Goal: Navigation & Orientation: Find specific page/section

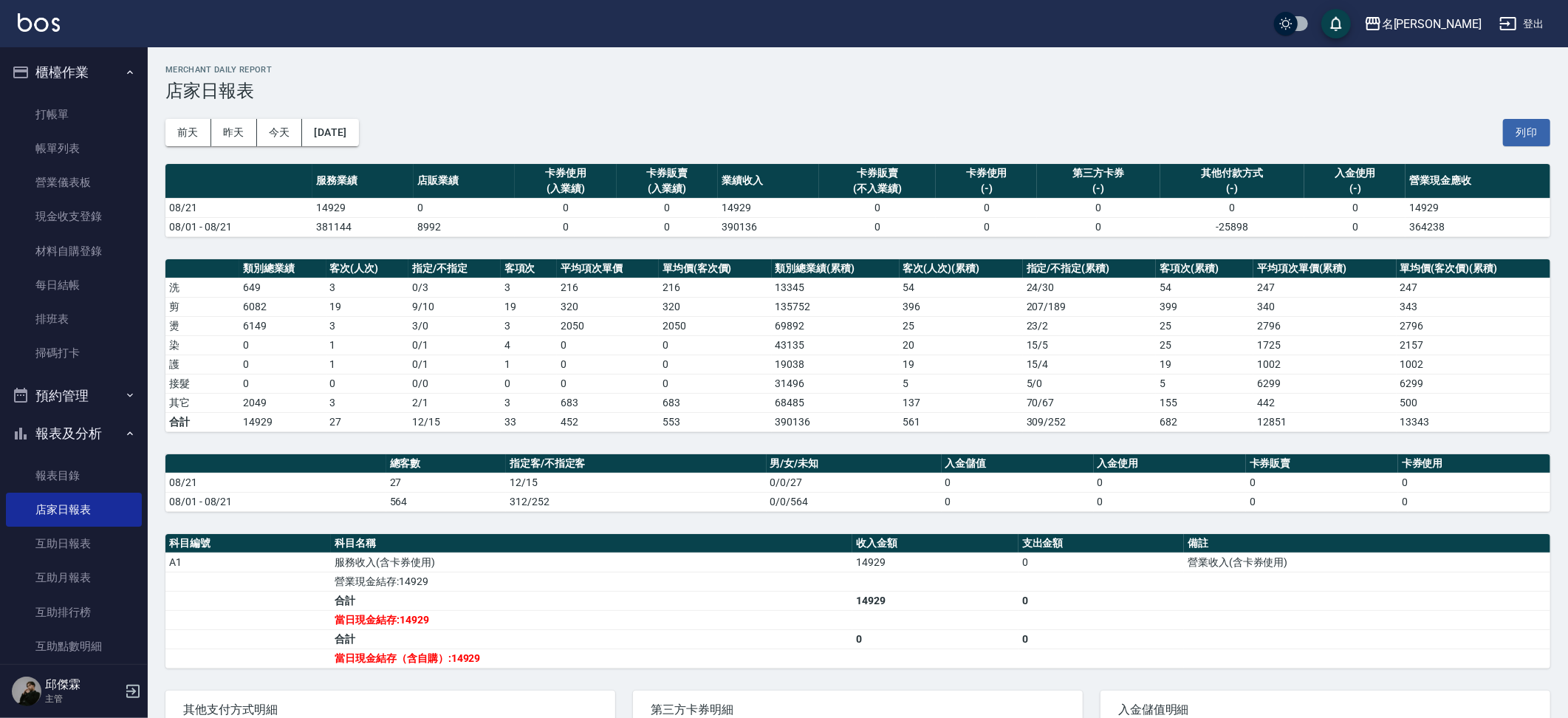
scroll to position [7, 0]
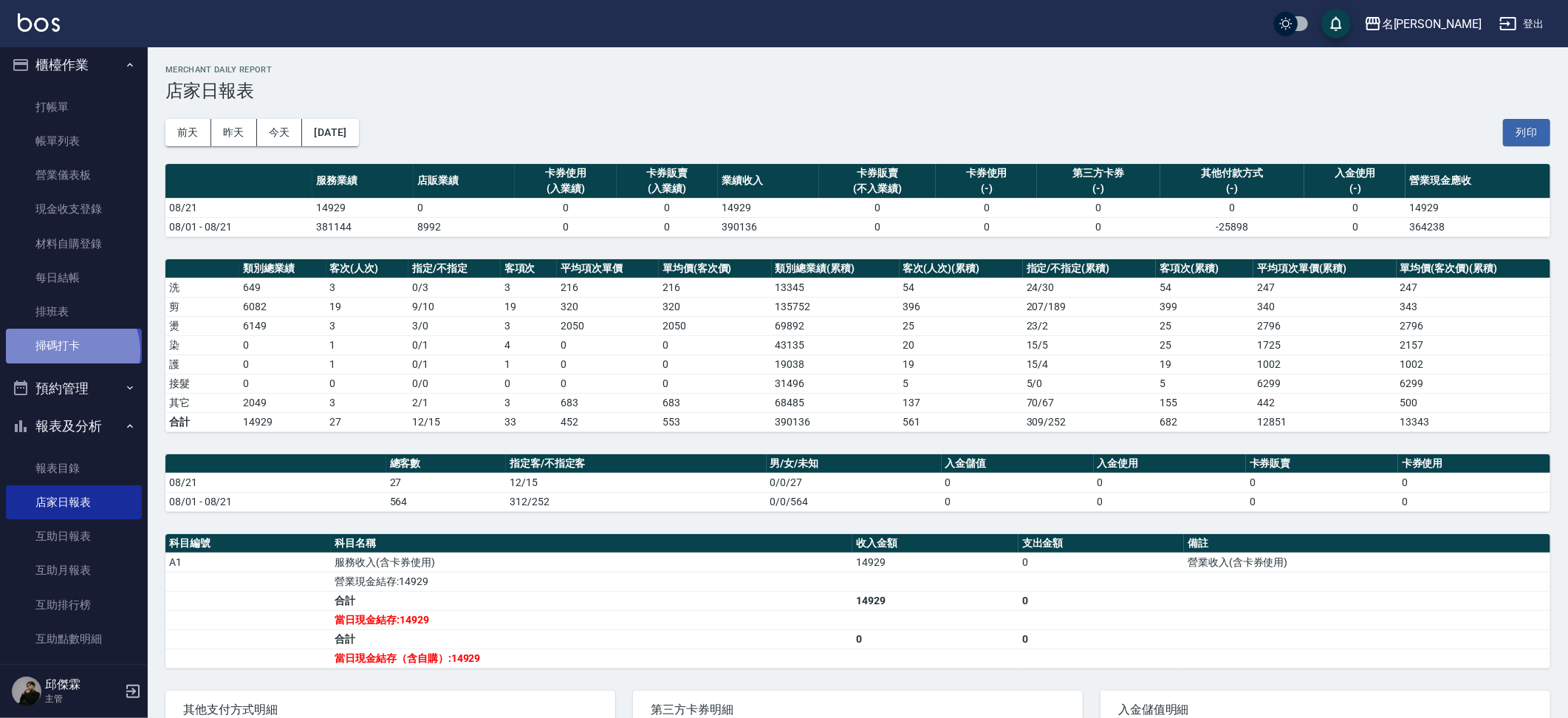
click at [70, 347] on link "掃碼打卡" at bounding box center [74, 346] width 135 height 34
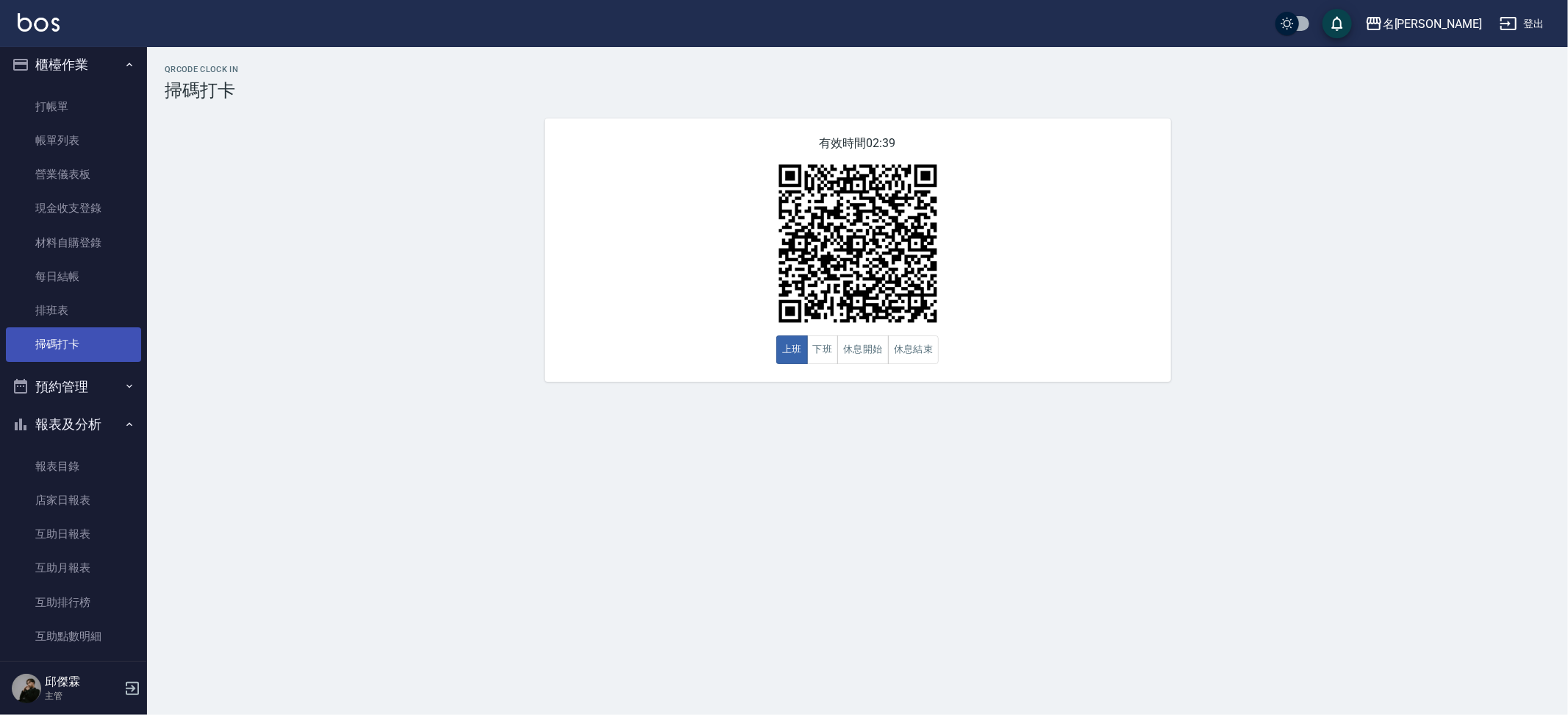
click at [72, 352] on link "掃碼打卡" at bounding box center [74, 344] width 135 height 34
click at [91, 309] on link "排班表" at bounding box center [74, 310] width 135 height 34
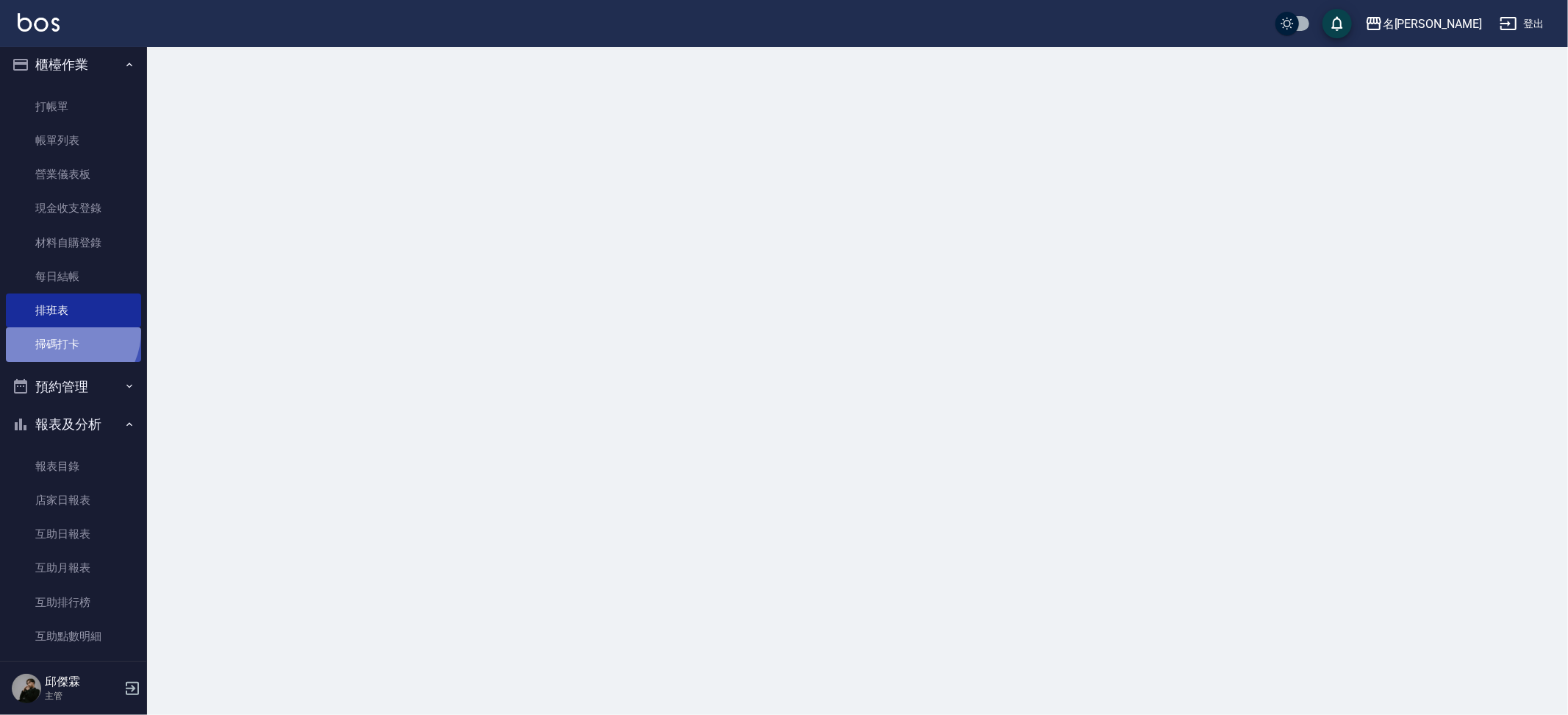
click at [63, 327] on link "掃碼打卡" at bounding box center [74, 344] width 135 height 34
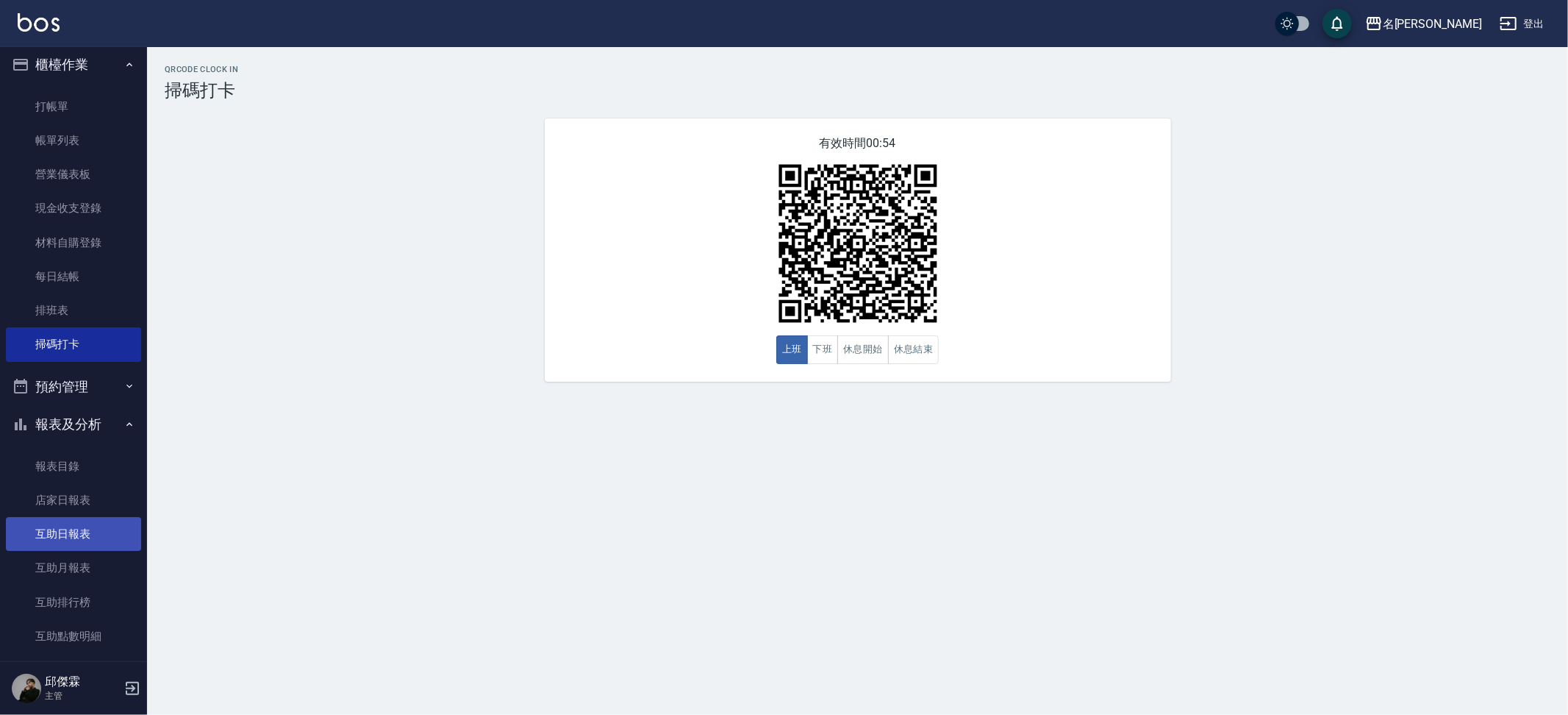
click at [85, 531] on link "互助日報表" at bounding box center [74, 534] width 135 height 34
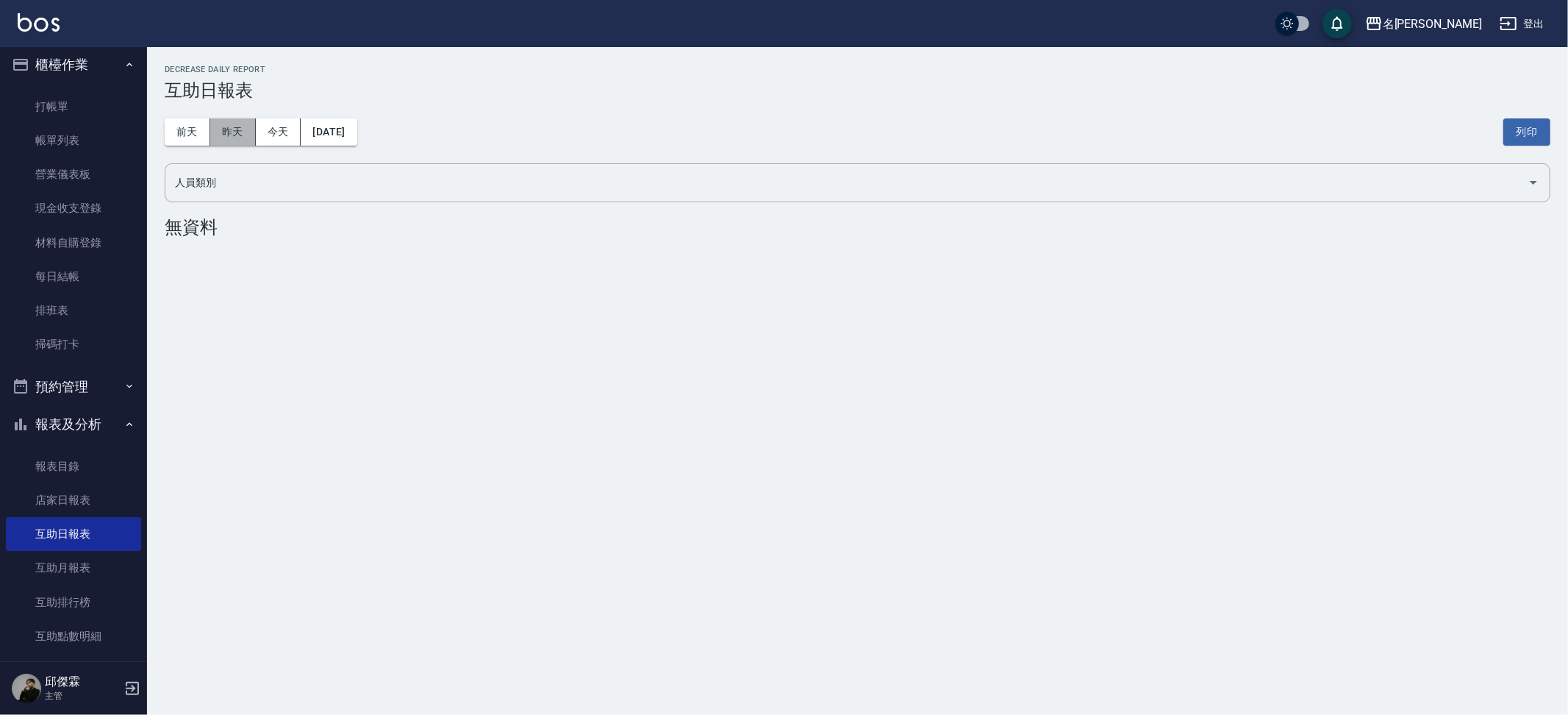
click at [231, 131] on button "昨天" at bounding box center [233, 132] width 46 height 27
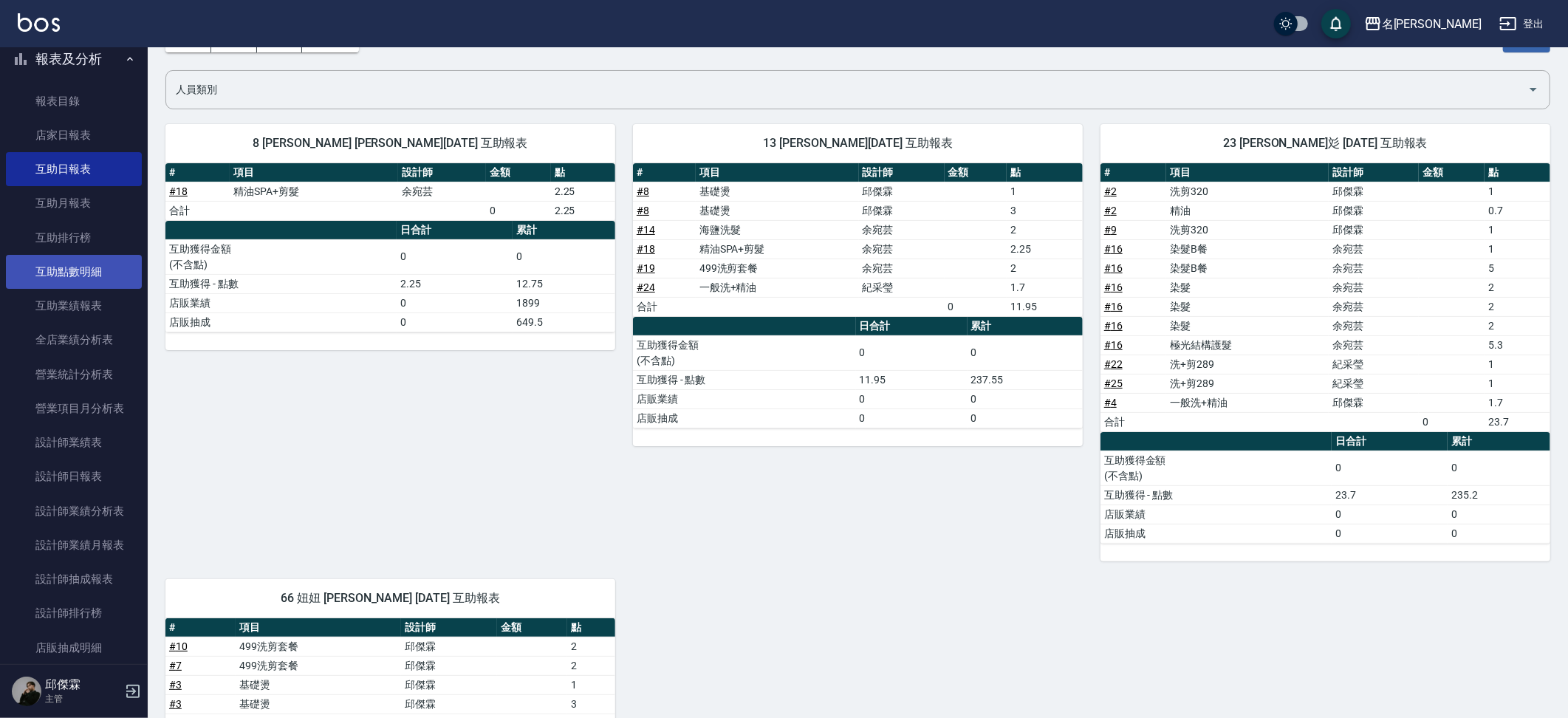
scroll to position [377, 0]
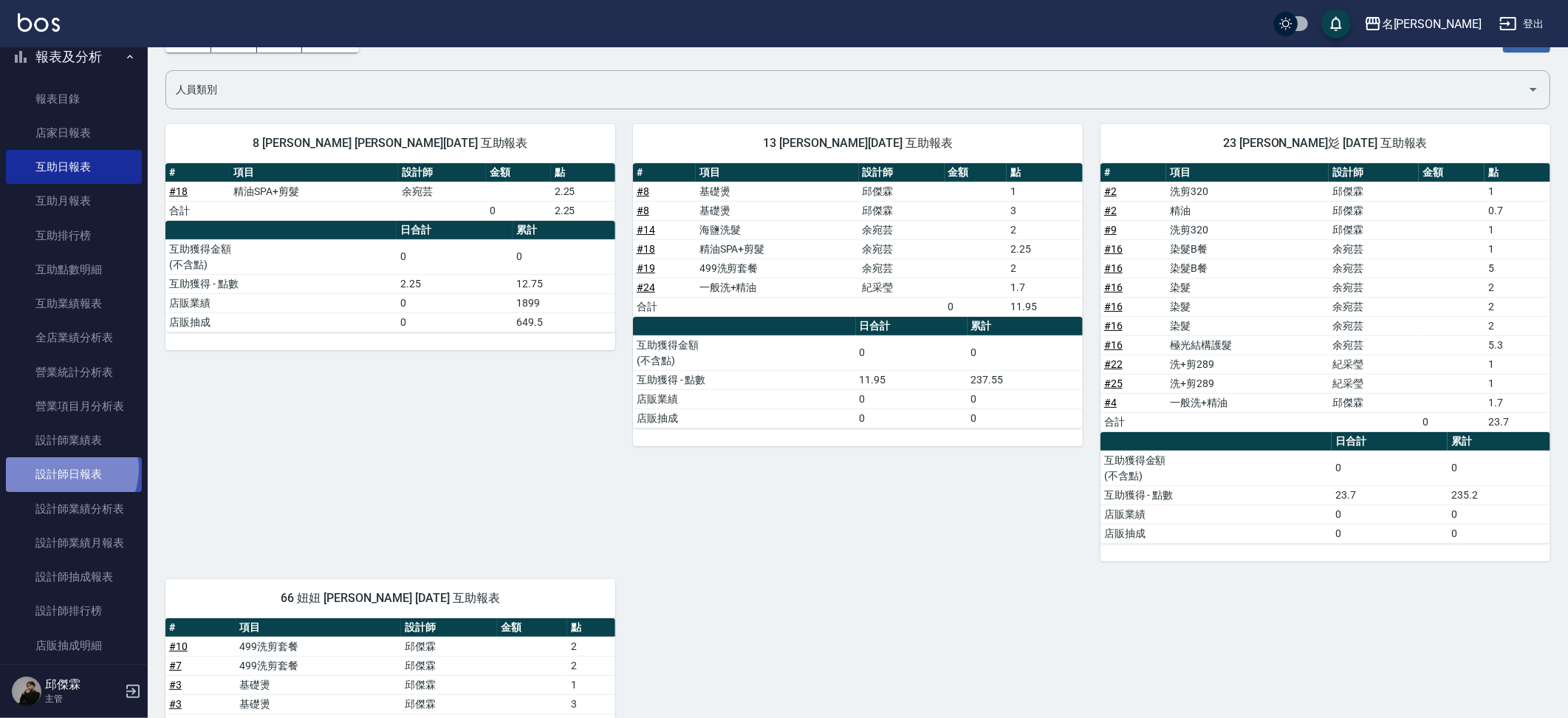
click at [66, 459] on link "設計師日報表" at bounding box center [74, 474] width 135 height 34
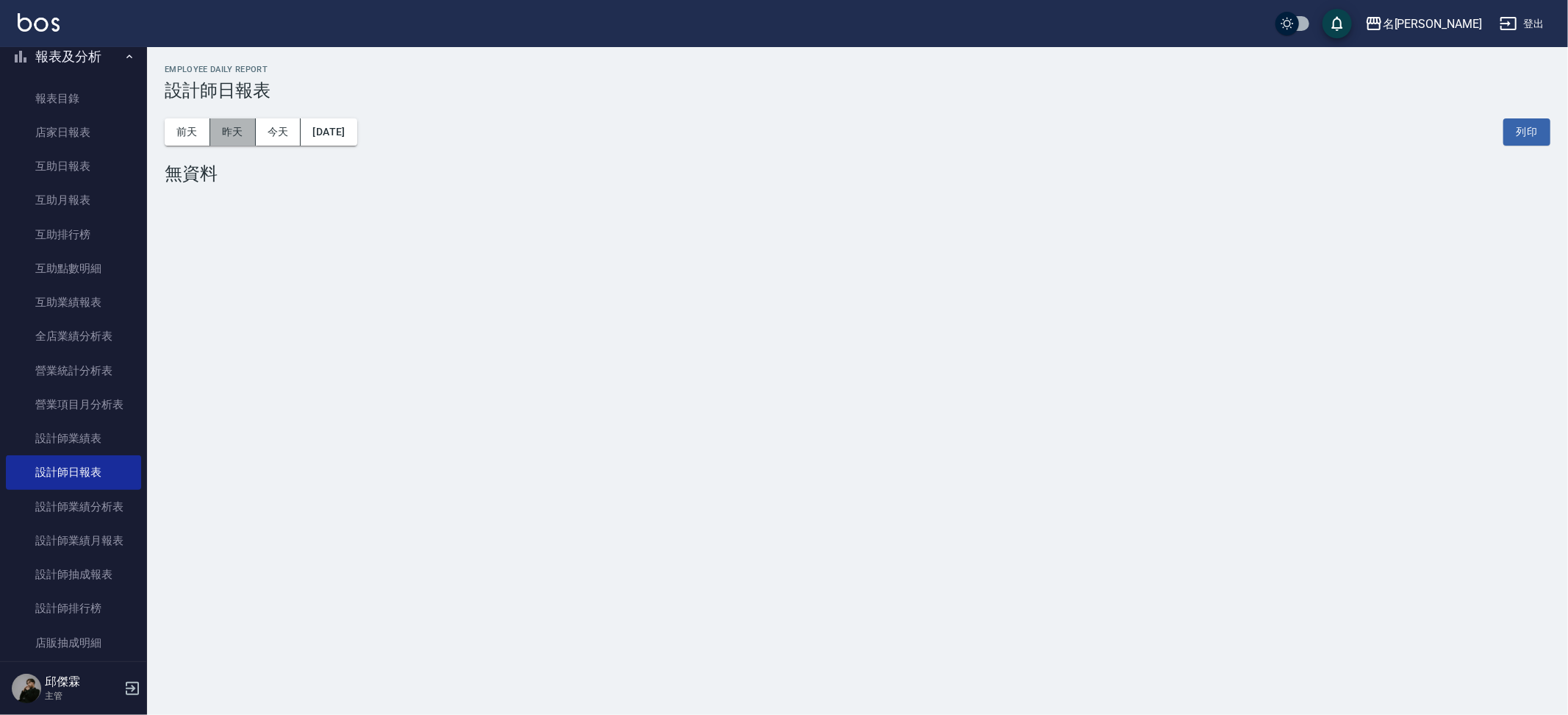
click at [244, 127] on button "昨天" at bounding box center [233, 132] width 46 height 27
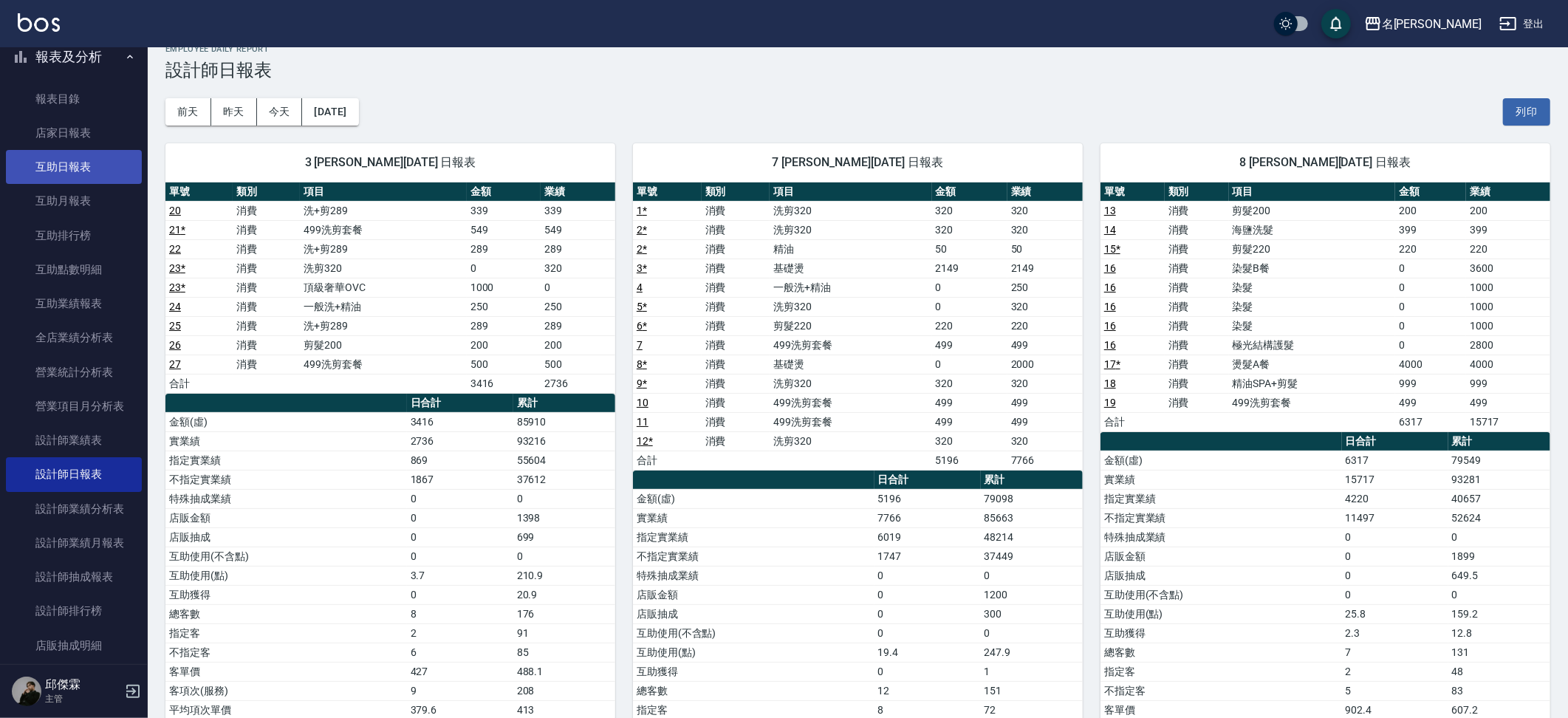
scroll to position [18, 0]
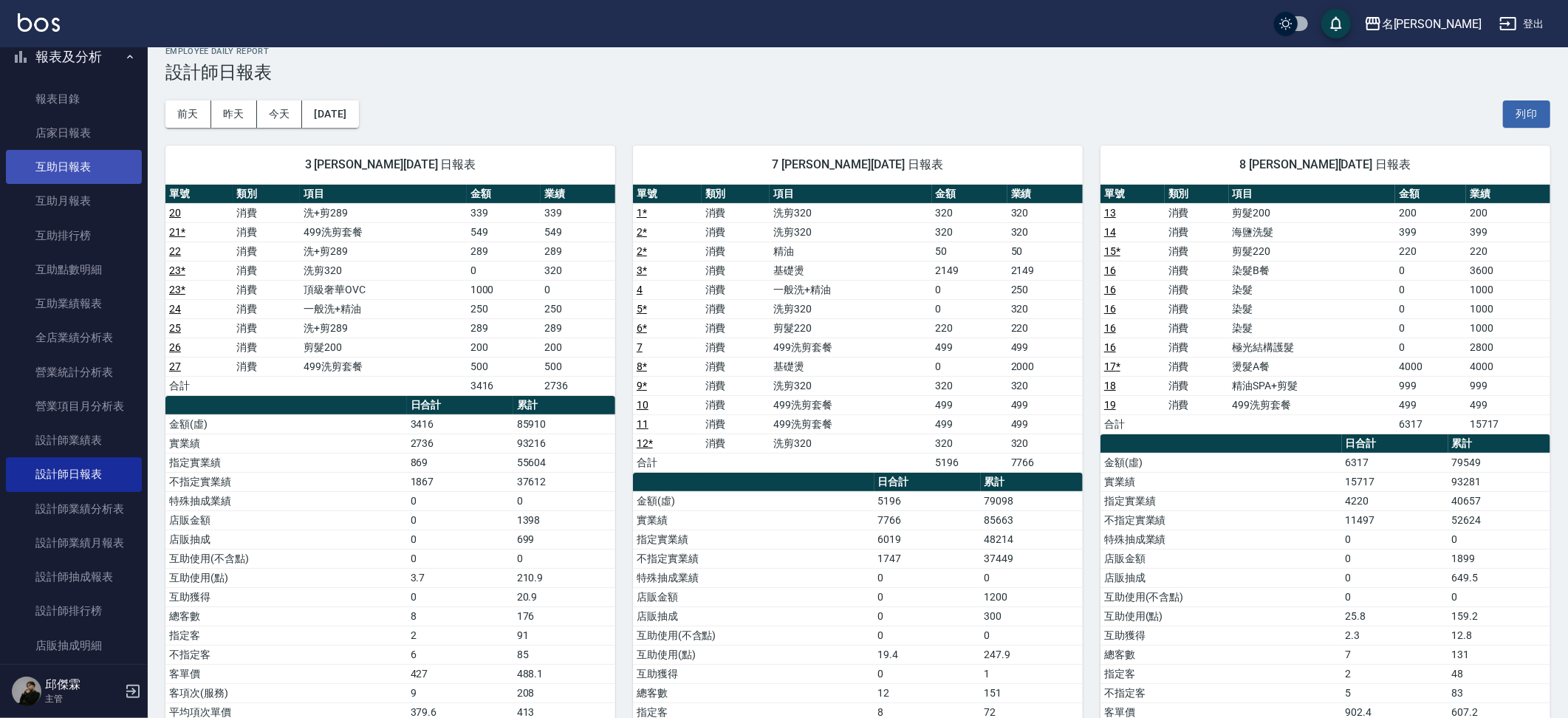
click at [84, 168] on link "互助日報表" at bounding box center [74, 167] width 135 height 34
